Goal: Contribute content: Contribute content

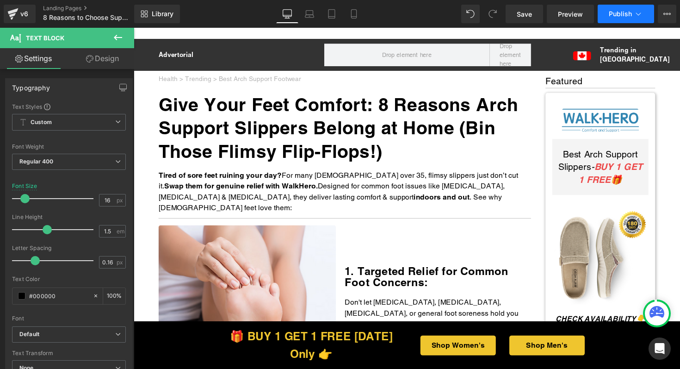
click at [629, 12] on span "Publish" at bounding box center [620, 13] width 23 height 7
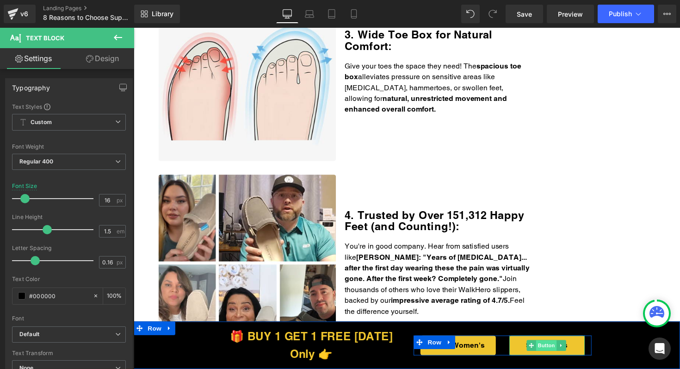
click at [546, 352] on span "Button" at bounding box center [556, 352] width 21 height 11
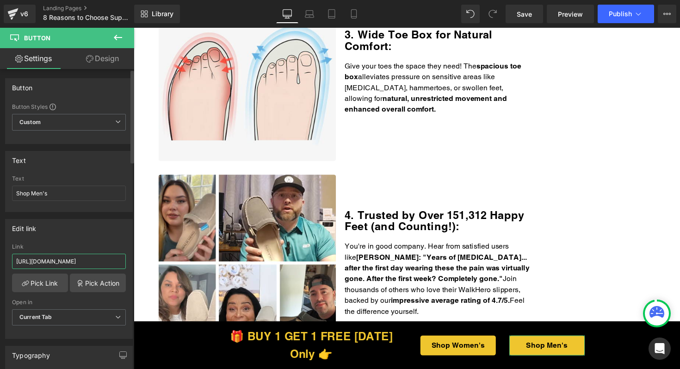
click at [79, 263] on input "https://walkhero.com/products/mens-arch-support-slippers-buy-1-get-1-free-1" at bounding box center [69, 261] width 114 height 15
paste input "thewalkhero.com/products/mens-arch-support-slippers-buy-1-get-1-free"
type input "https://thewalkhero.com/products/mens-arch-support-slippers-buy-1-get-1-free"
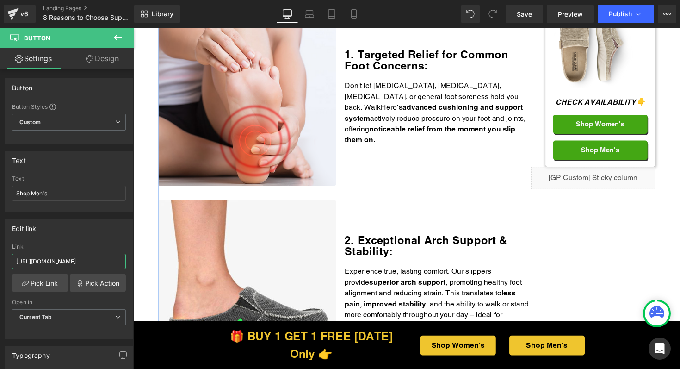
scroll to position [305, 0]
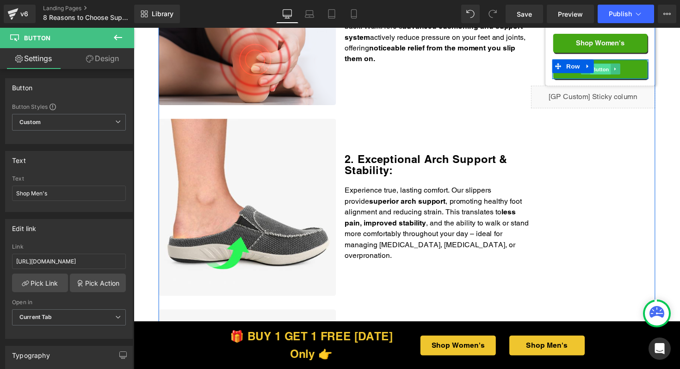
click at [614, 74] on span "Button" at bounding box center [611, 70] width 21 height 11
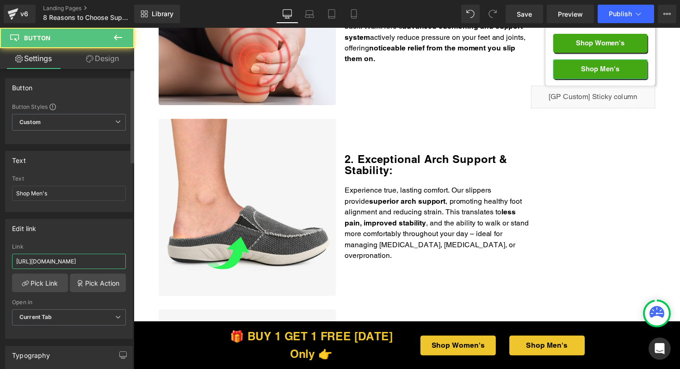
click at [91, 260] on input "https://walkhero.com/products/mens-arch-support-slippers-buy-1-get-1-free-1" at bounding box center [69, 261] width 114 height 15
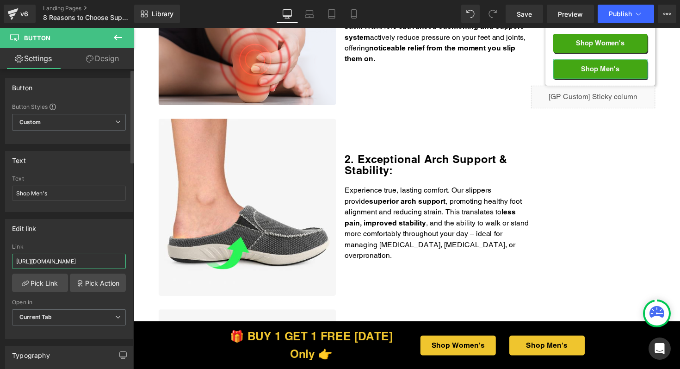
paste input "thewalkhero.com/products/mens-arch-support-slippers-buy-1-get-1-free"
type input "https://thewalkhero.com/products/mens-arch-support-slippers-buy-1-get-1-free"
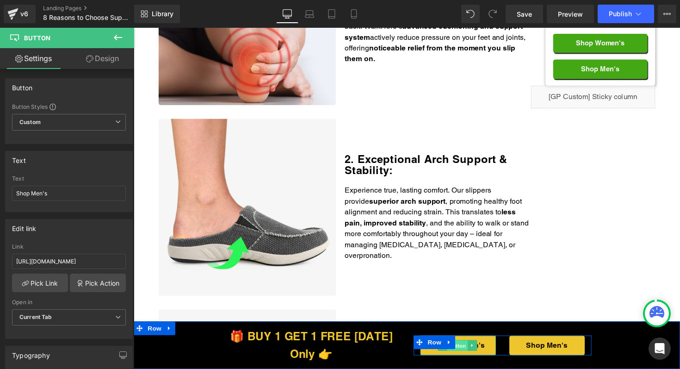
click at [462, 356] on span "Button" at bounding box center [465, 352] width 21 height 11
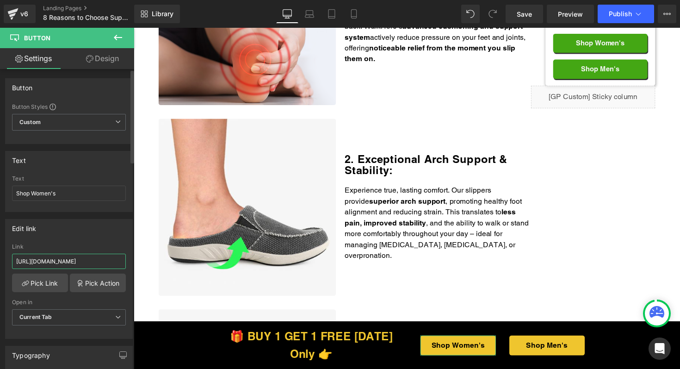
click at [68, 263] on input "https://walkhero.com/products/womens-arch-support-slippers-buy-1-get-1-free" at bounding box center [69, 261] width 114 height 15
paste input "the"
type input "https://thewalkhero.com/products/womens-arch-support-slippers-buy-1-get-1-free"
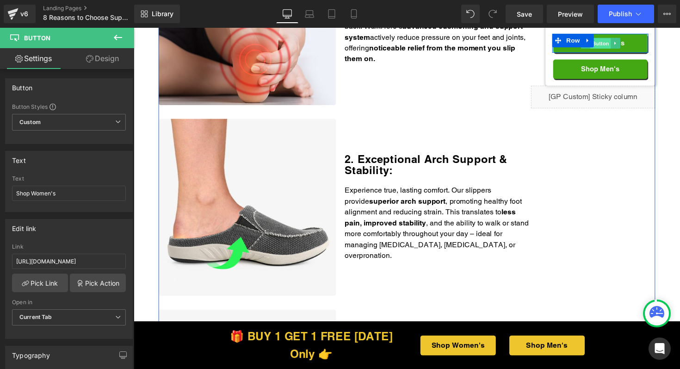
click at [613, 46] on span "Button" at bounding box center [611, 43] width 21 height 11
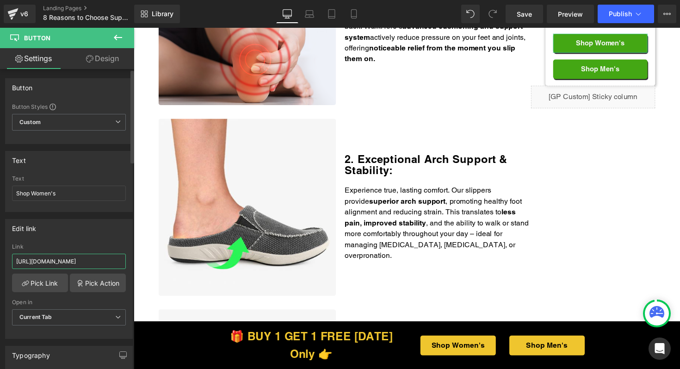
click at [63, 265] on input "https://walkhero.com/products/womens-arch-support-slippers-buy-1-get-1-free" at bounding box center [69, 261] width 114 height 15
paste input "the"
type input "https://thewalkhero.com/products/womens-arch-support-slippers-buy-1-get-1-free"
click at [622, 13] on span "Publish" at bounding box center [620, 13] width 23 height 7
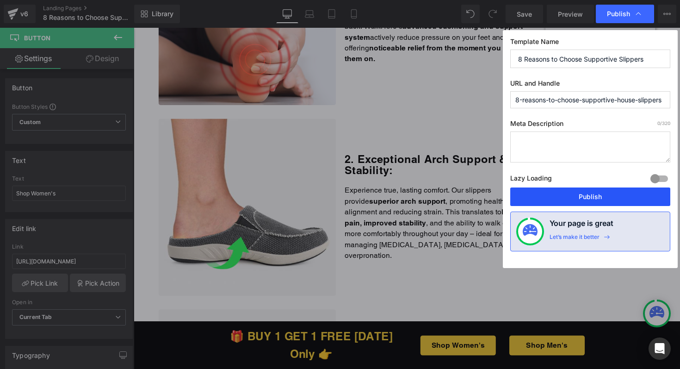
click at [619, 199] on button "Publish" at bounding box center [590, 196] width 160 height 19
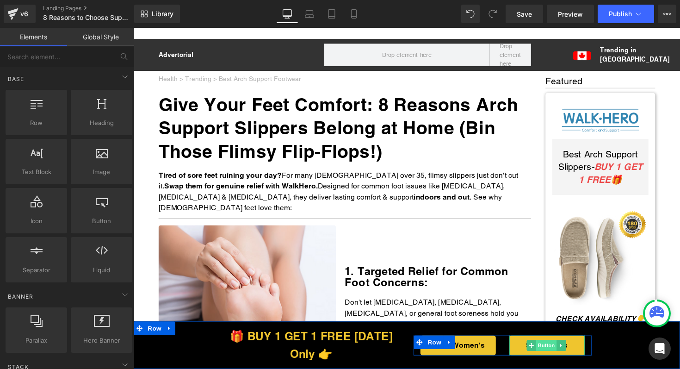
click at [548, 352] on span "Button" at bounding box center [556, 352] width 21 height 11
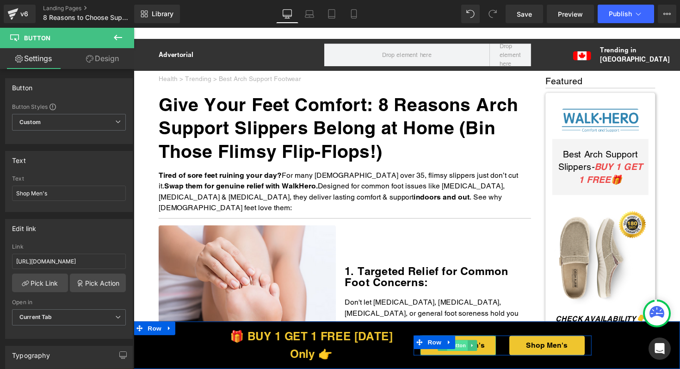
click at [468, 352] on span "Button" at bounding box center [465, 352] width 21 height 11
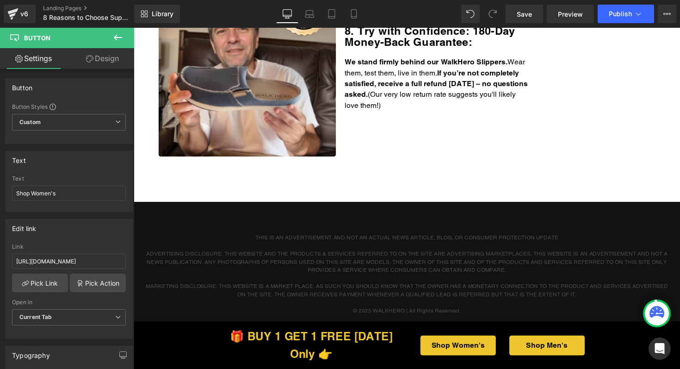
scroll to position [1538, 0]
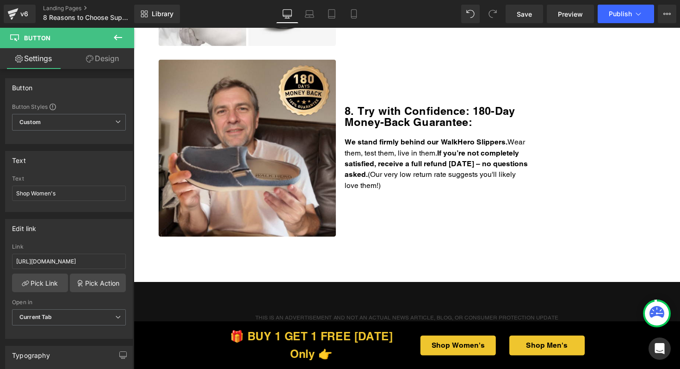
click at [444, 175] on p "We stand firmly behind our WalkHero Slippers. Wear them, test them, live in the…" at bounding box center [445, 167] width 191 height 56
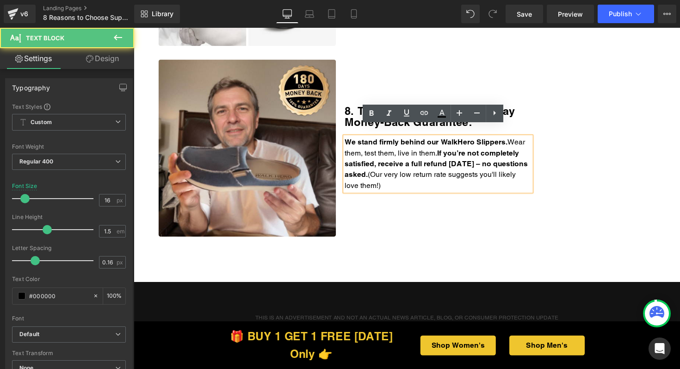
click at [441, 180] on p "We stand firmly behind our WalkHero Slippers. Wear them, test them, live in the…" at bounding box center [445, 167] width 191 height 56
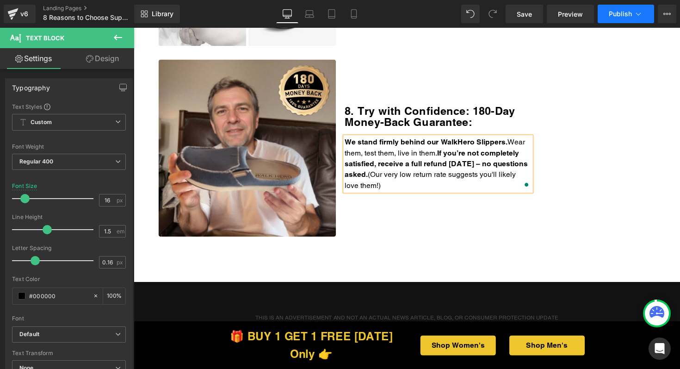
click at [633, 11] on button "Publish" at bounding box center [626, 14] width 56 height 19
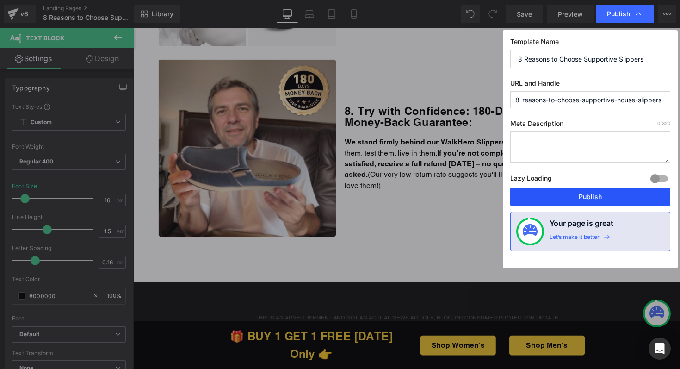
click at [556, 198] on button "Publish" at bounding box center [590, 196] width 160 height 19
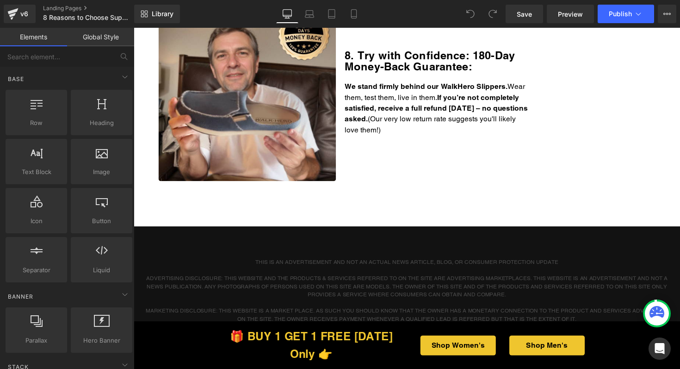
scroll to position [1535, 0]
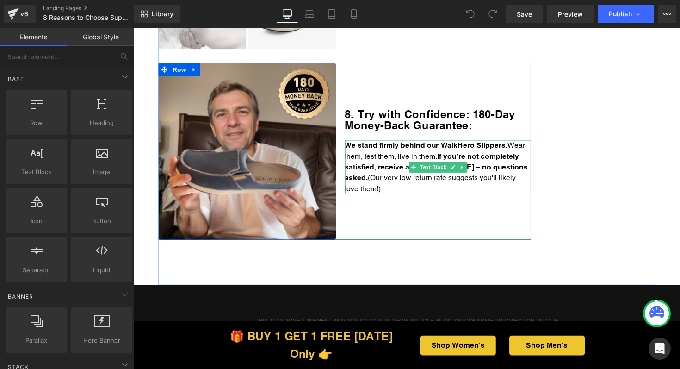
click at [438, 181] on p "We stand firmly behind our WalkHero Slippers. Wear them, test them, live in the…" at bounding box center [445, 171] width 191 height 56
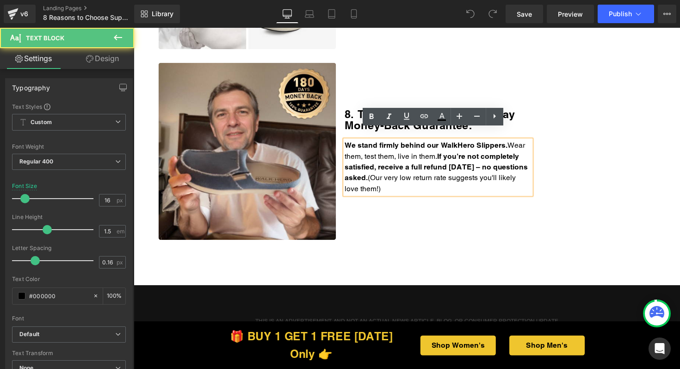
click at [440, 182] on p "We stand firmly behind our WalkHero Slippers. Wear them, test them, live in the…" at bounding box center [445, 171] width 191 height 56
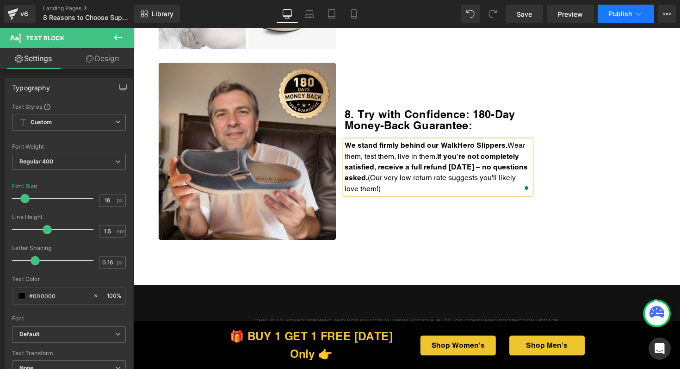
click at [626, 12] on span "Publish" at bounding box center [620, 13] width 23 height 7
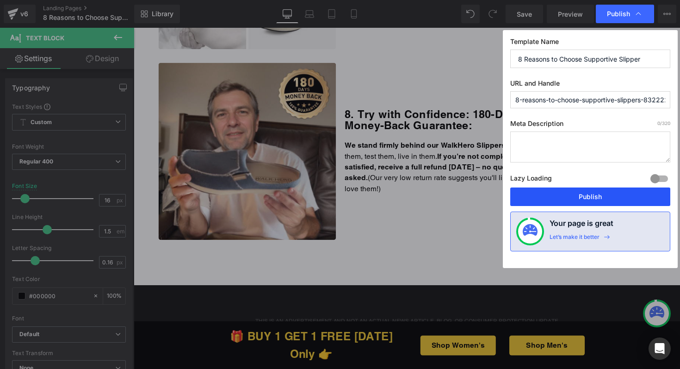
click at [576, 195] on button "Publish" at bounding box center [590, 196] width 160 height 19
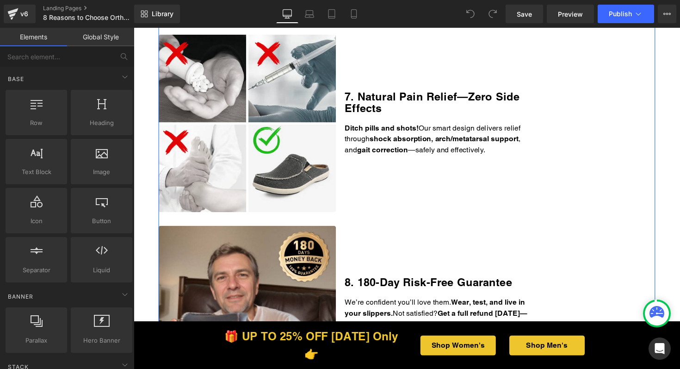
scroll to position [1648, 0]
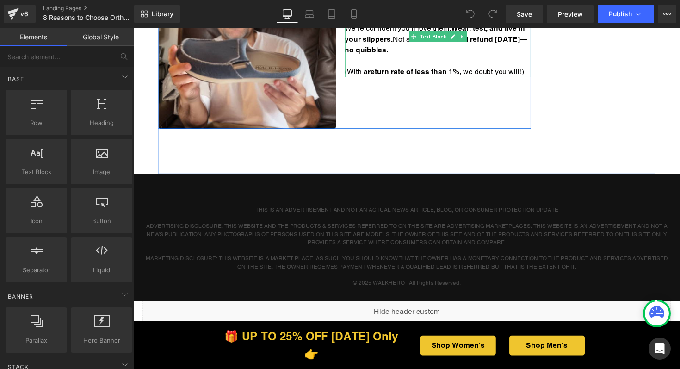
click at [454, 53] on p "We’re confident you’ll love them. Wear, test, and live in your slippers. Not sa…" at bounding box center [445, 39] width 191 height 33
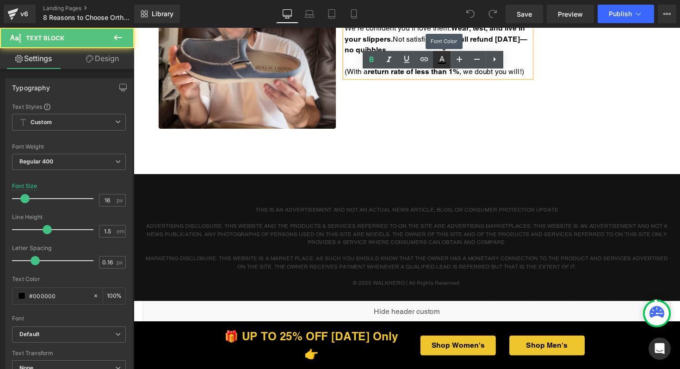
click at [443, 51] on link at bounding box center [442, 60] width 18 height 18
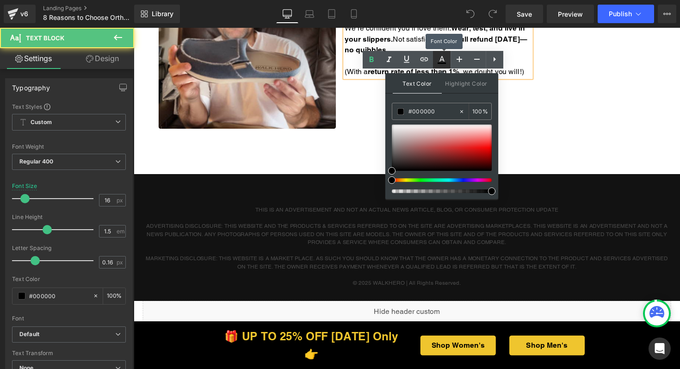
click at [443, 51] on link at bounding box center [442, 60] width 18 height 18
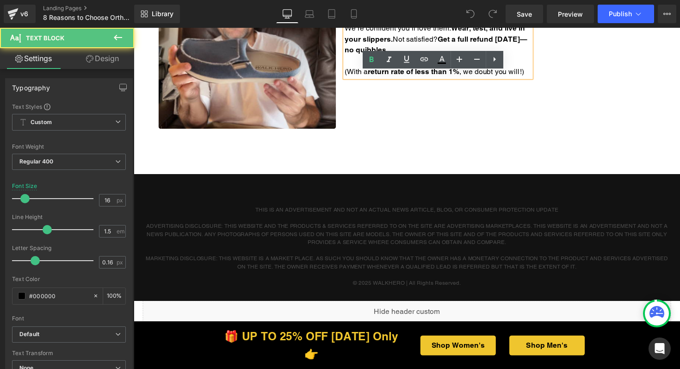
click at [470, 47] on p "We’re confident you’ll love them. Wear, test, and live in your slippers. Not sa…" at bounding box center [445, 39] width 191 height 33
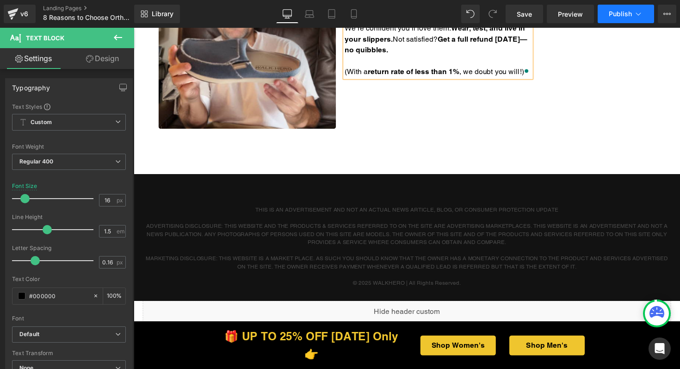
click at [625, 14] on span "Publish" at bounding box center [620, 13] width 23 height 7
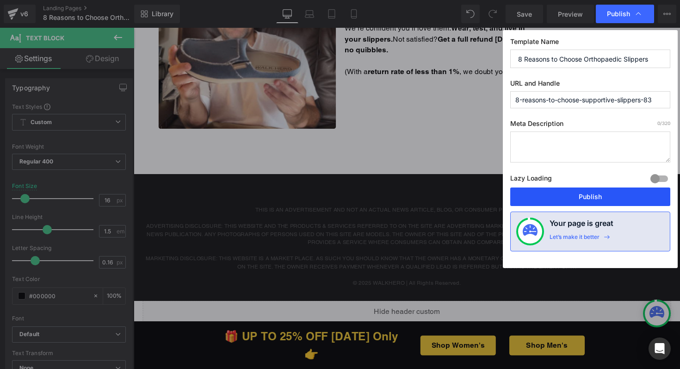
click at [577, 192] on button "Publish" at bounding box center [590, 196] width 160 height 19
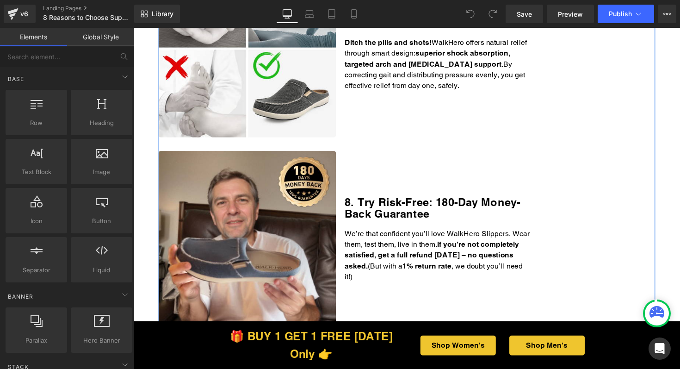
scroll to position [1577, 0]
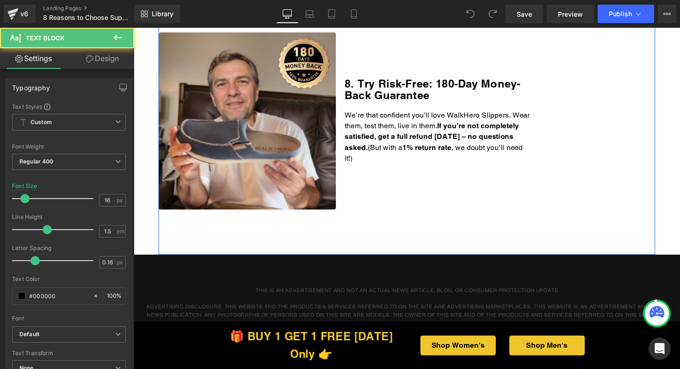
click at [420, 152] on p "We’re that confident you’ll love WalkHero Slippers. Wear them, test them, live …" at bounding box center [445, 140] width 191 height 56
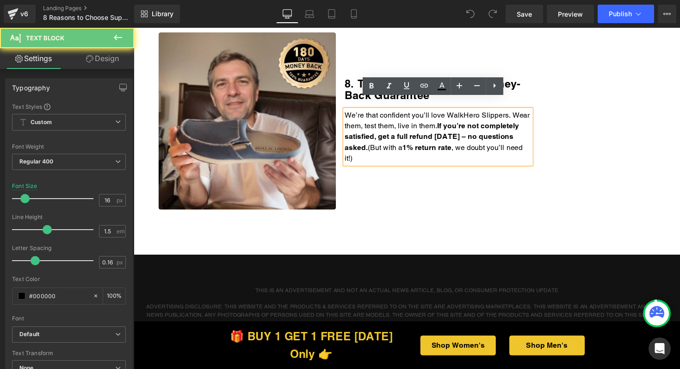
click at [417, 151] on p "We’re that confident you’ll love WalkHero Slippers. Wear them, test them, live …" at bounding box center [445, 140] width 191 height 56
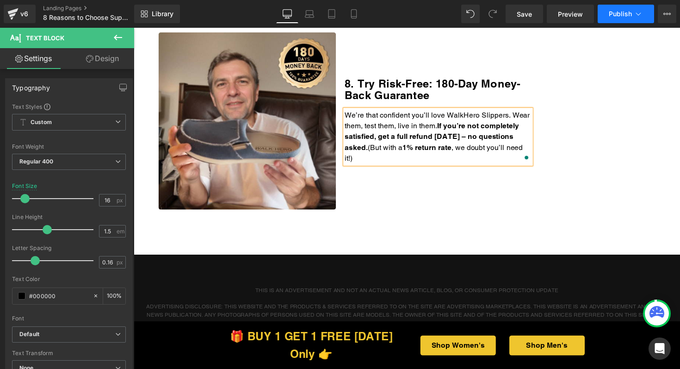
click at [618, 13] on span "Publish" at bounding box center [620, 13] width 23 height 7
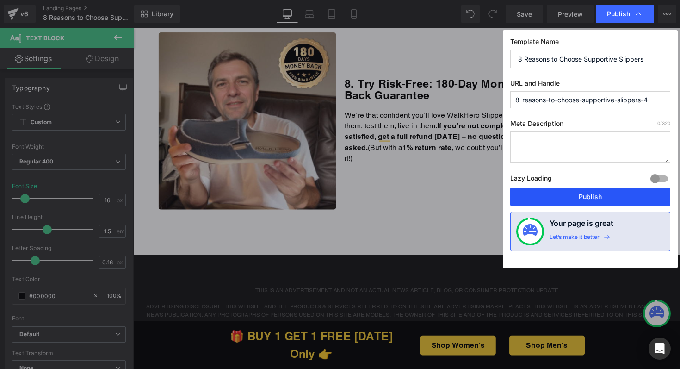
click at [555, 190] on button "Publish" at bounding box center [590, 196] width 160 height 19
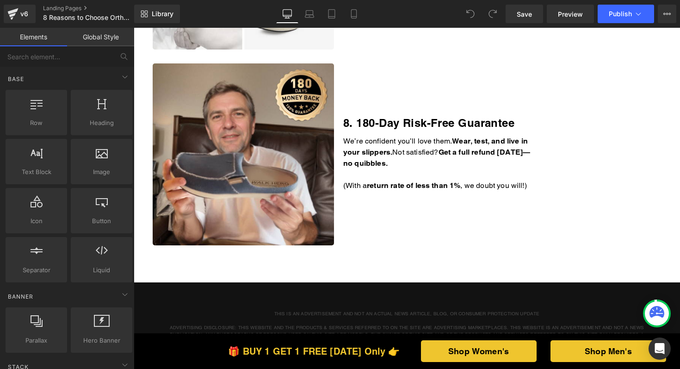
scroll to position [1522, 0]
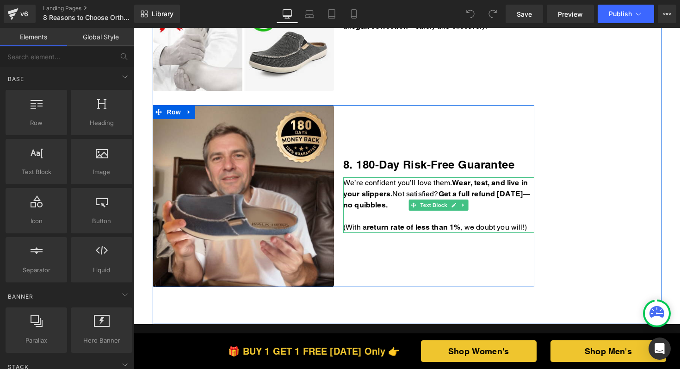
click at [452, 203] on icon at bounding box center [454, 205] width 5 height 5
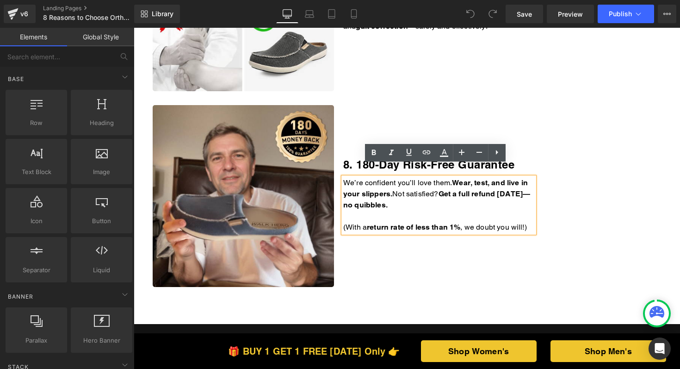
click at [452, 193] on p "We’re confident you’ll love them. Wear, test, and live in your slippers. Not sa…" at bounding box center [438, 193] width 191 height 33
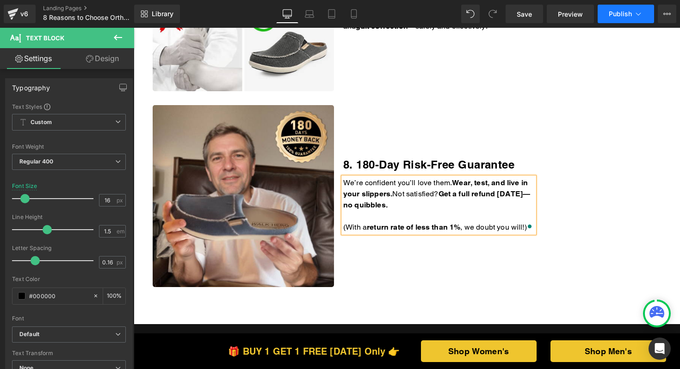
click at [624, 13] on span "Publish" at bounding box center [620, 13] width 23 height 7
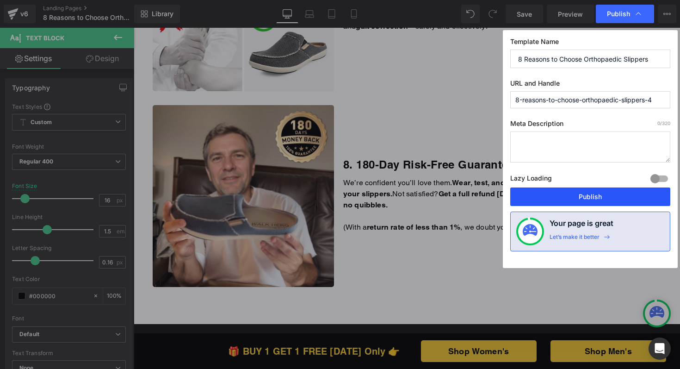
drag, startPoint x: 557, startPoint y: 197, endPoint x: 379, endPoint y: 114, distance: 195.6
click at [557, 197] on button "Publish" at bounding box center [590, 196] width 160 height 19
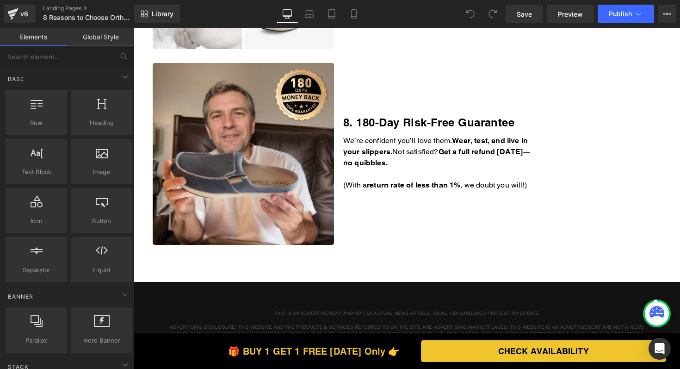
scroll to position [1574, 0]
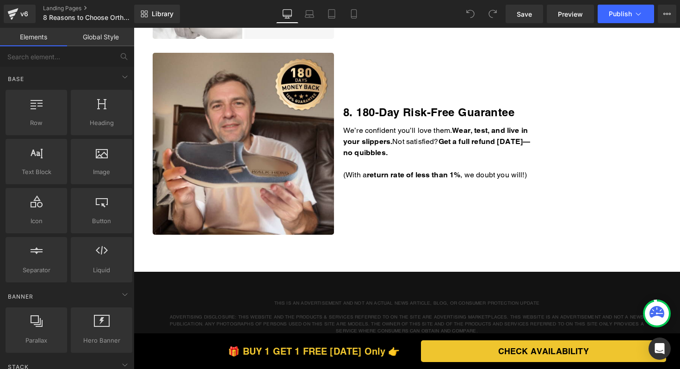
click at [439, 141] on div "We’re confident you’ll love them. Wear, test, and live in your slippers. Not sa…" at bounding box center [438, 153] width 191 height 56
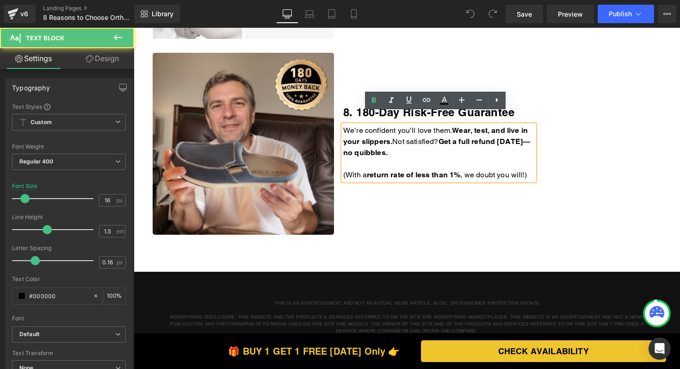
click at [439, 141] on p "We’re confident you’ll love them. Wear, test, and live in your slippers. Not sa…" at bounding box center [438, 141] width 191 height 33
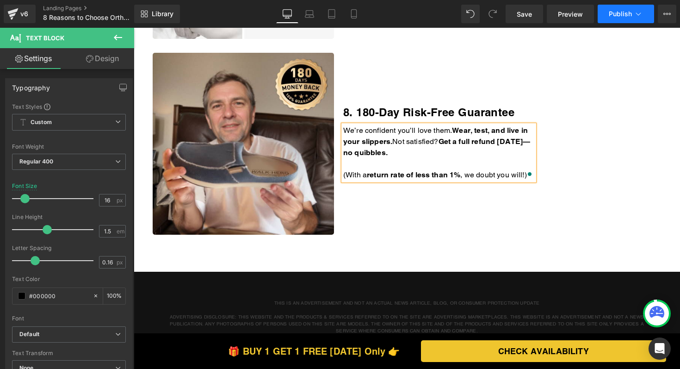
click at [619, 12] on span "Publish" at bounding box center [620, 13] width 23 height 7
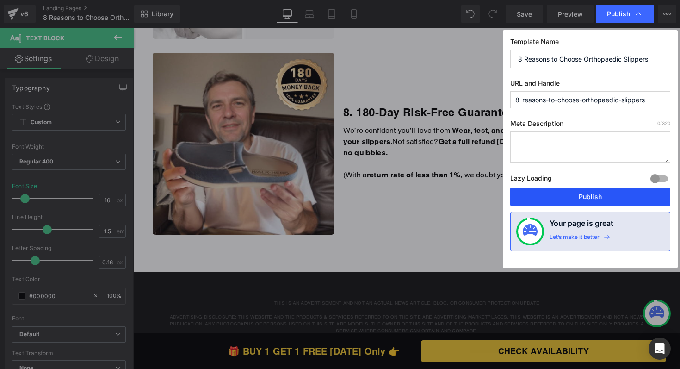
click at [561, 198] on button "Publish" at bounding box center [590, 196] width 160 height 19
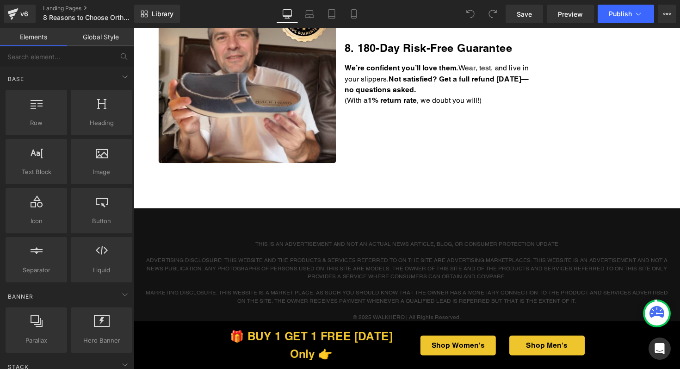
scroll to position [1542, 0]
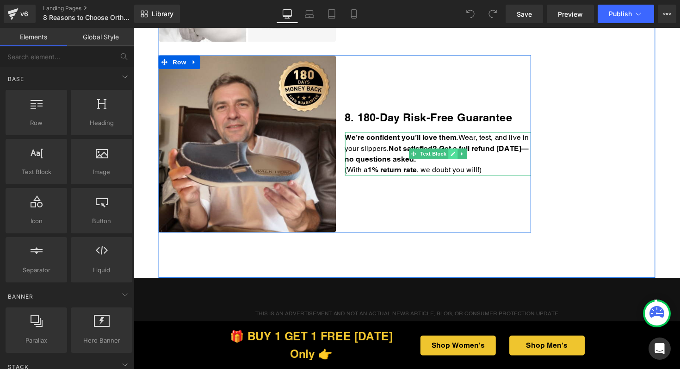
click at [458, 158] on icon at bounding box center [460, 157] width 5 height 5
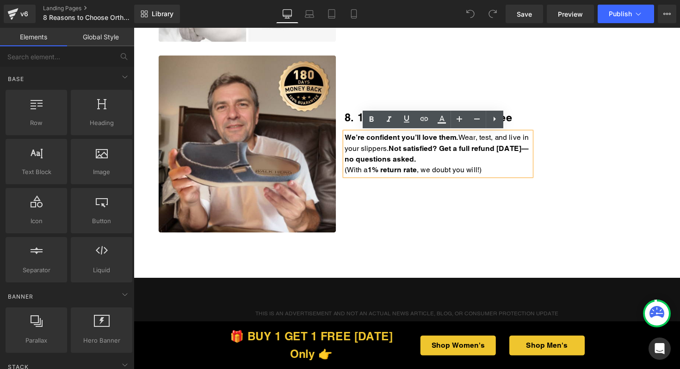
click at [469, 160] on p "We’re confident you’ll love them. Wear, test, and live in your slippers. Not sa…" at bounding box center [445, 151] width 191 height 33
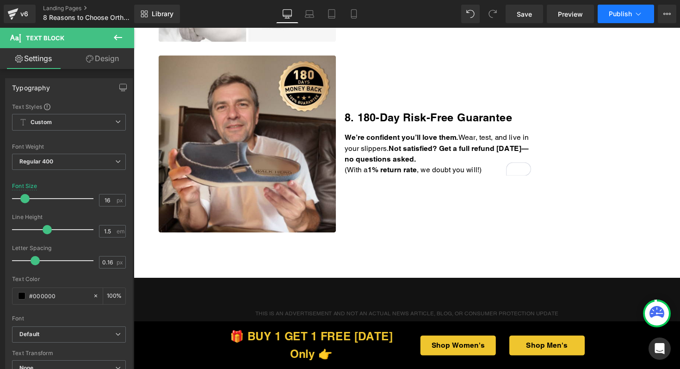
click at [617, 18] on button "Publish" at bounding box center [626, 14] width 56 height 19
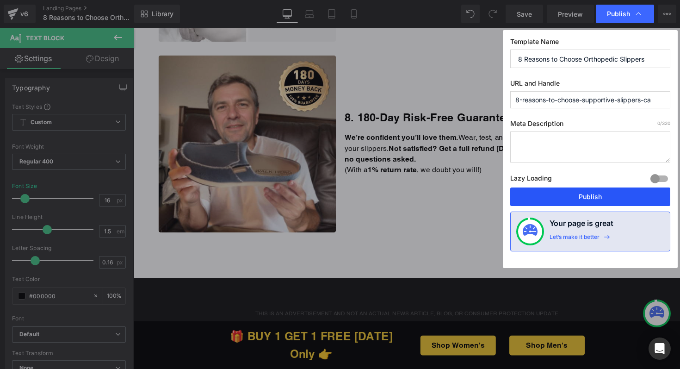
click at [552, 202] on button "Publish" at bounding box center [590, 196] width 160 height 19
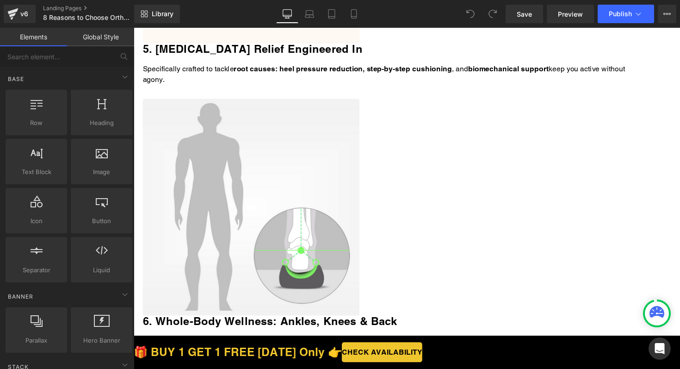
scroll to position [1520, 0]
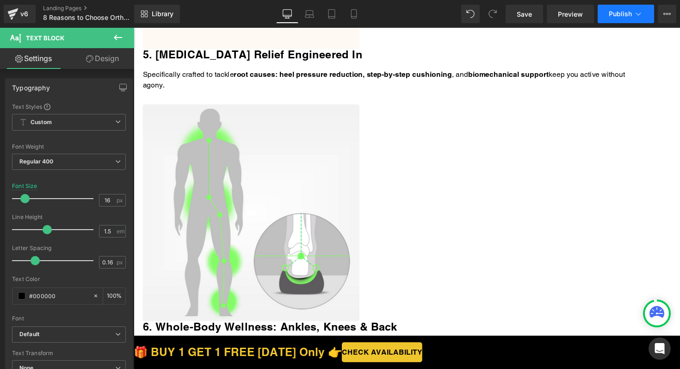
click at [632, 10] on span "Publish" at bounding box center [620, 13] width 23 height 7
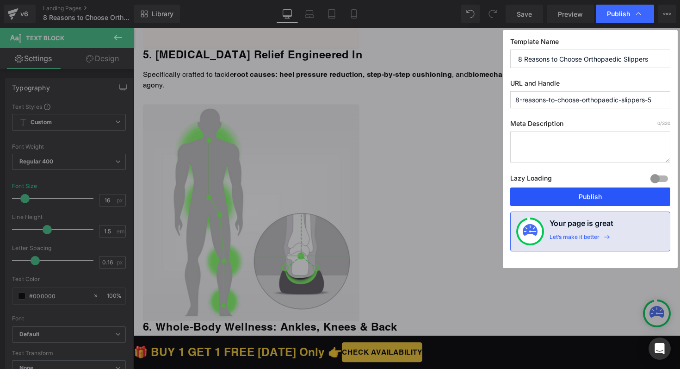
click at [565, 188] on button "Publish" at bounding box center [590, 196] width 160 height 19
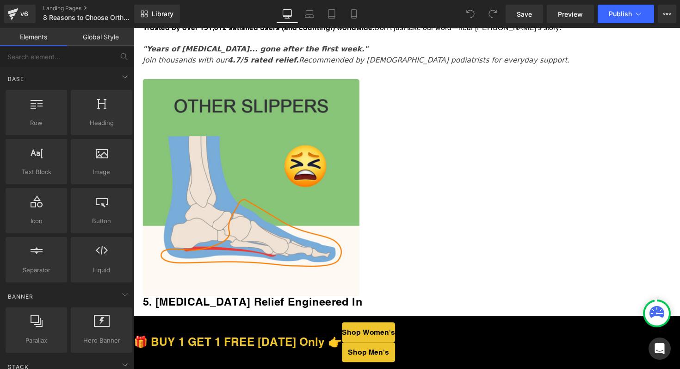
scroll to position [1655, 0]
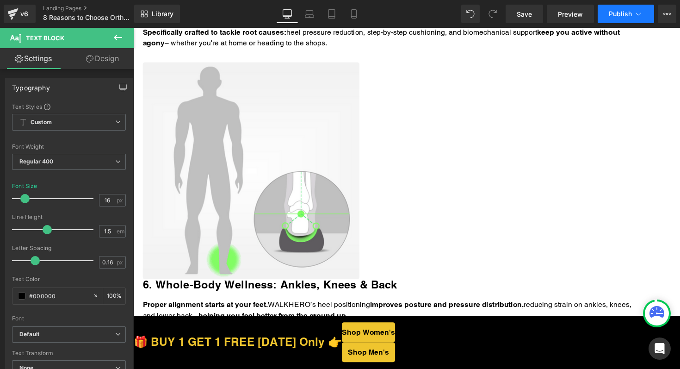
click at [621, 17] on span "Publish" at bounding box center [620, 13] width 23 height 7
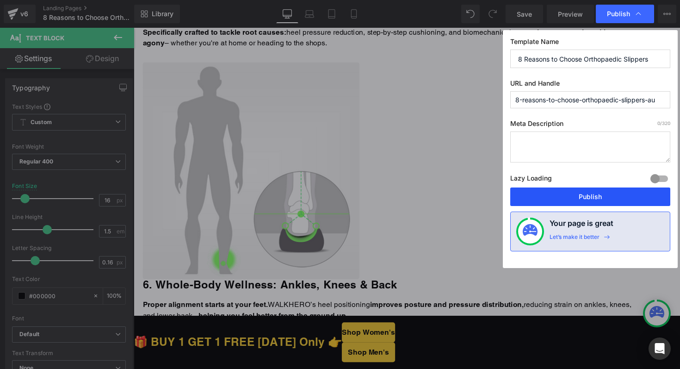
click at [574, 191] on button "Publish" at bounding box center [590, 196] width 160 height 19
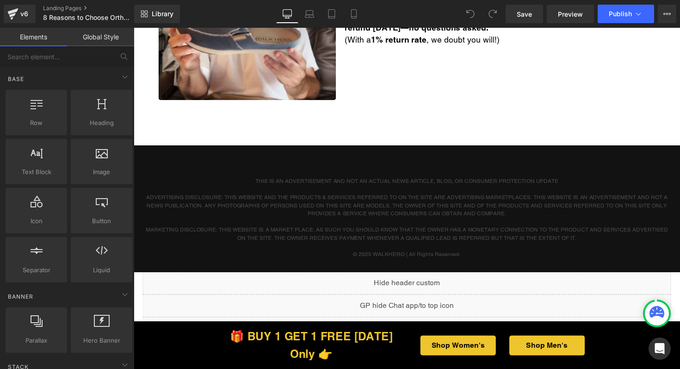
scroll to position [1654, 0]
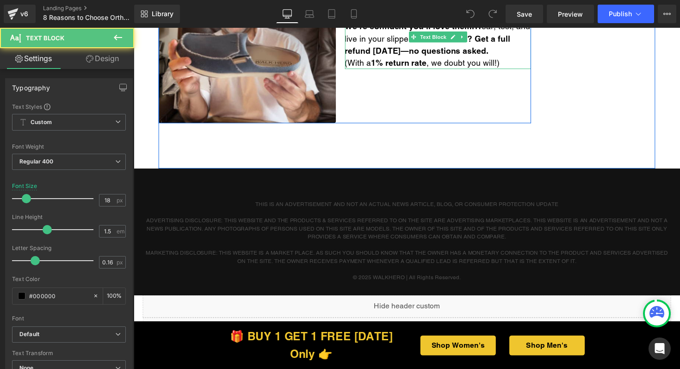
click at [522, 64] on p "(With a 1% return rate , we doubt you will!)" at bounding box center [445, 63] width 191 height 12
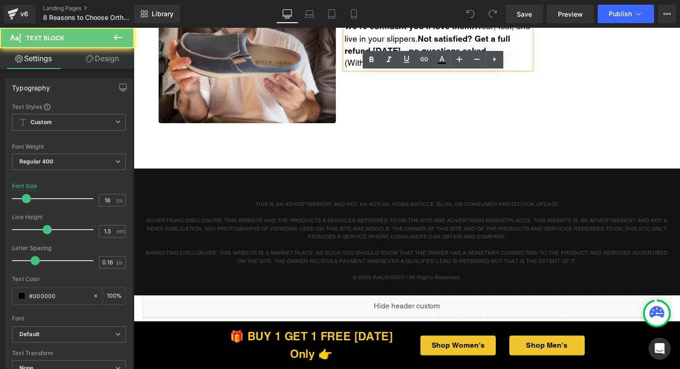
click at [521, 64] on p "(With a 1% return rate , we doubt you will!)" at bounding box center [445, 63] width 191 height 12
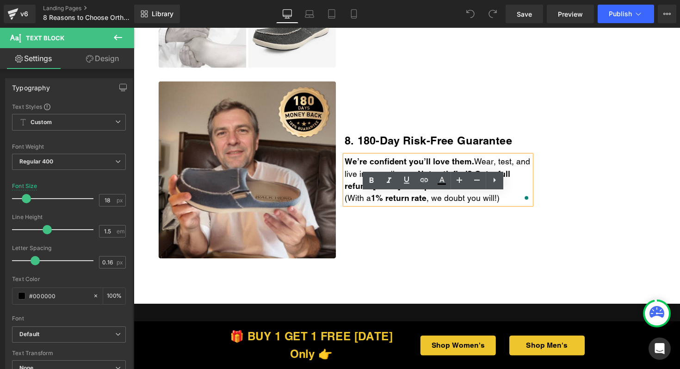
scroll to position [1517, 0]
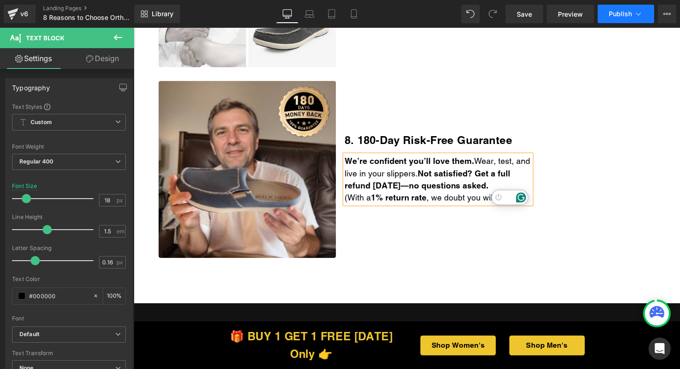
click at [639, 6] on button "Publish" at bounding box center [626, 14] width 56 height 19
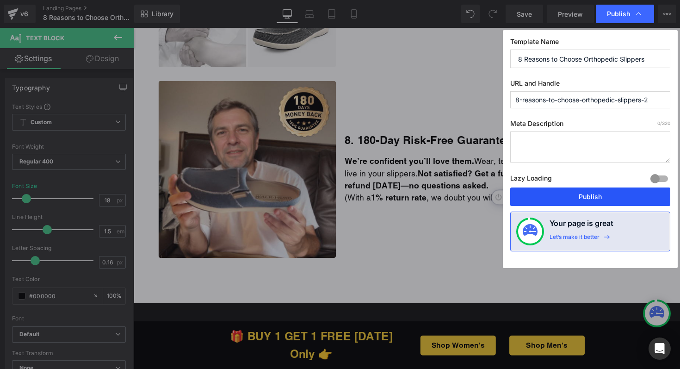
drag, startPoint x: 561, startPoint y: 189, endPoint x: 426, endPoint y: 153, distance: 139.8
click at [561, 189] on button "Publish" at bounding box center [590, 196] width 160 height 19
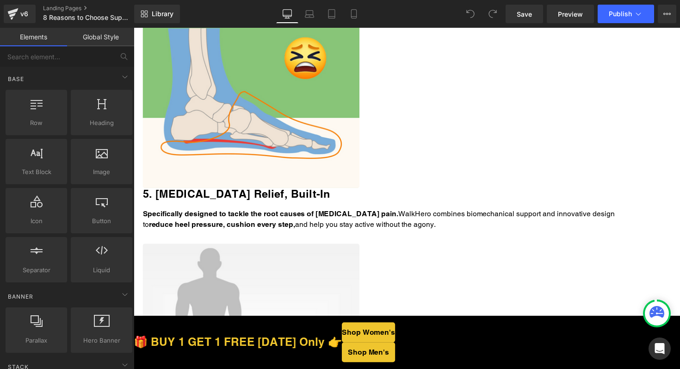
scroll to position [1540, 0]
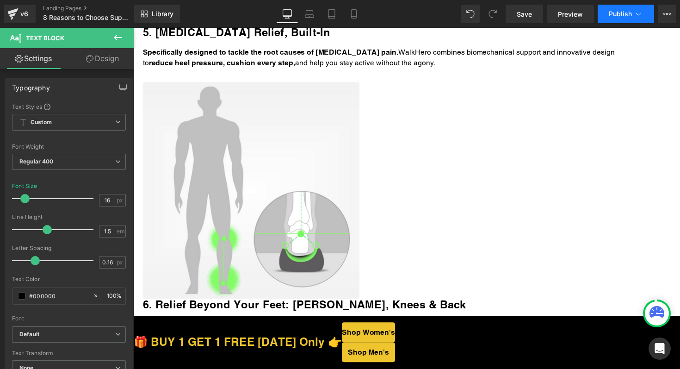
click at [624, 13] on span "Publish" at bounding box center [620, 13] width 23 height 7
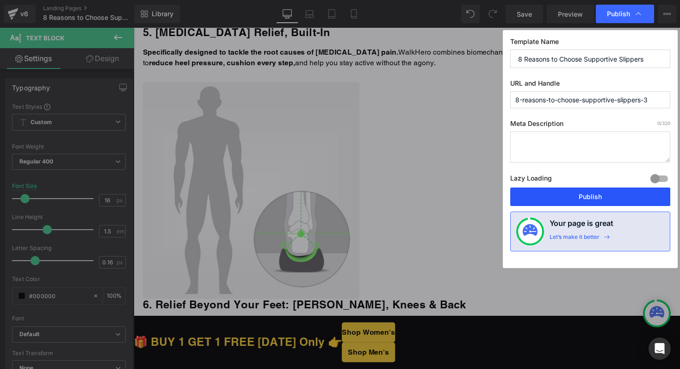
drag, startPoint x: 545, startPoint y: 197, endPoint x: 403, endPoint y: 142, distance: 151.9
click at [545, 197] on button "Publish" at bounding box center [590, 196] width 160 height 19
